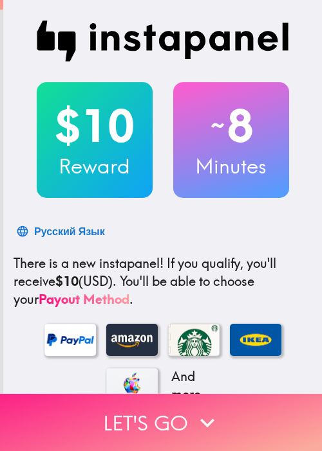
click at [195, 409] on icon "button" at bounding box center [207, 423] width 28 height 28
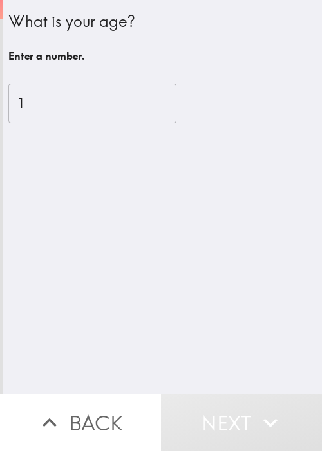
drag, startPoint x: 147, startPoint y: 101, endPoint x: 97, endPoint y: 95, distance: 49.9
click at [147, 101] on input "1" at bounding box center [92, 104] width 168 height 40
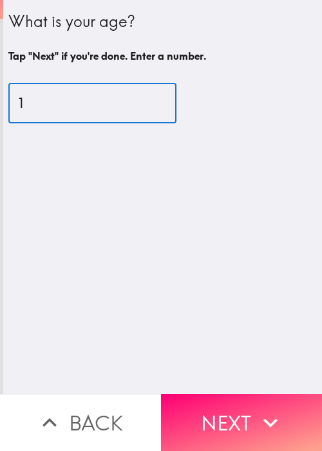
click at [72, 98] on input "1" at bounding box center [92, 104] width 168 height 40
drag, startPoint x: 72, startPoint y: 98, endPoint x: -56, endPoint y: 105, distance: 128.2
click at [0, 0] on html "What is your age? Tap "Next" if you're done. Enter a number. 1 ​ Back Next Inst…" at bounding box center [161, 0] width 322 height 0
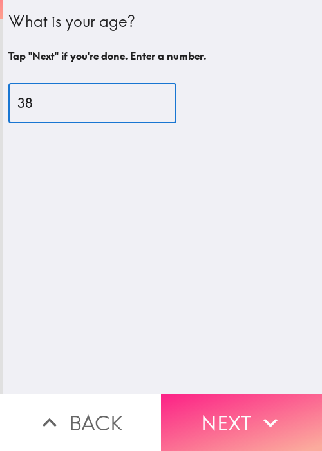
type input "38"
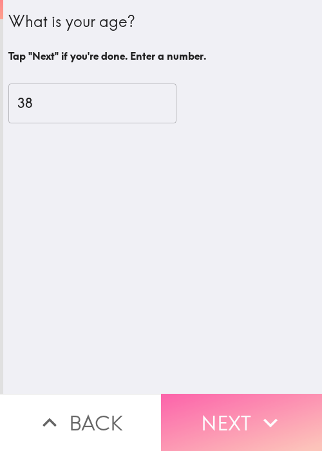
click at [224, 410] on button "Next" at bounding box center [241, 422] width 161 height 57
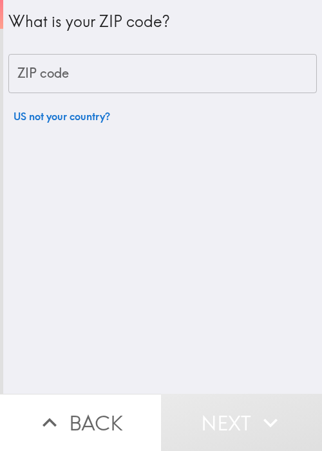
click at [176, 263] on div "What is your ZIP code? ZIP code ZIP code US not your country?" at bounding box center [162, 197] width 318 height 394
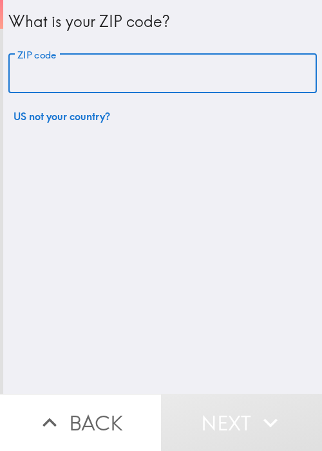
click at [136, 82] on input "ZIP code" at bounding box center [162, 74] width 308 height 40
paste input "12309"
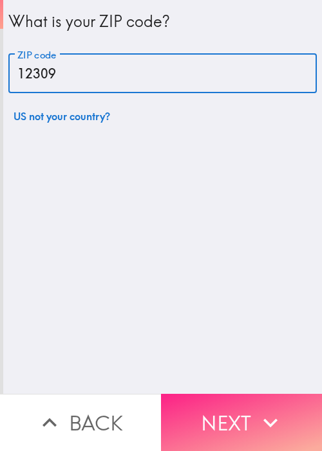
type input "12309"
click at [240, 411] on button "Next" at bounding box center [241, 422] width 161 height 57
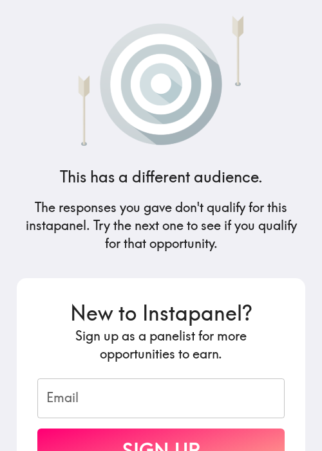
click at [76, 174] on h4 "This has a different audience." at bounding box center [161, 178] width 203 height 22
